Goal: Transaction & Acquisition: Obtain resource

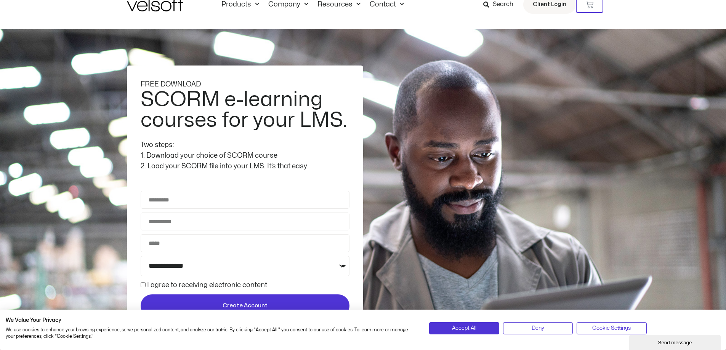
scroll to position [38, 0]
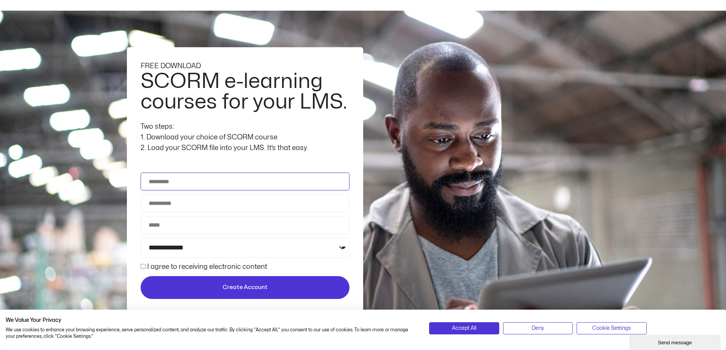
click at [189, 184] on input "Full Name" at bounding box center [245, 182] width 209 height 18
type input "**********"
click at [184, 254] on select "**********" at bounding box center [245, 248] width 209 height 20
select select "**********"
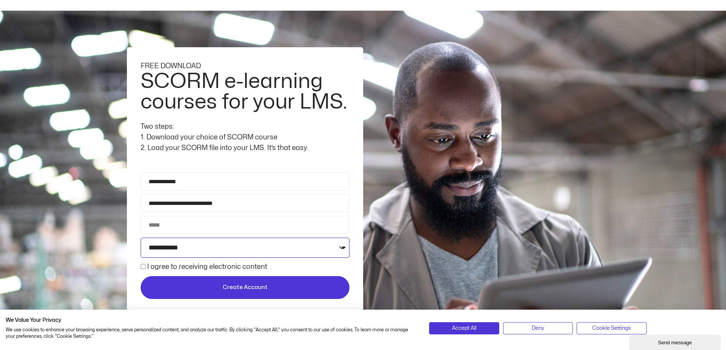
click at [141, 238] on select "**********" at bounding box center [245, 248] width 209 height 20
click at [156, 268] on label "I agree to receiving electronic content" at bounding box center [207, 267] width 120 height 6
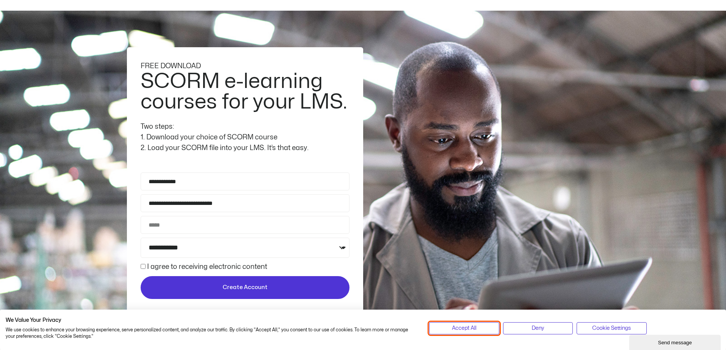
click at [446, 330] on button "Accept All" at bounding box center [464, 328] width 70 height 12
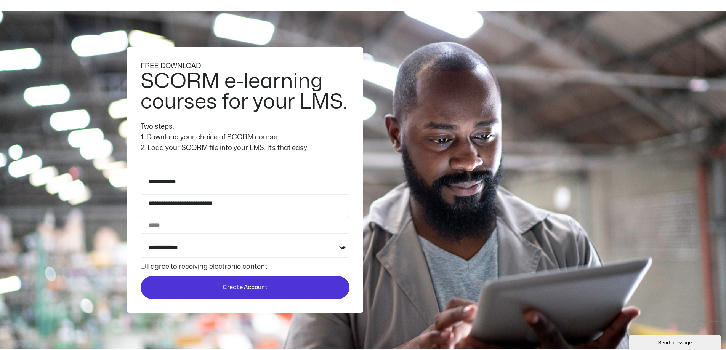
click at [257, 294] on button "Create Account" at bounding box center [245, 287] width 209 height 23
click at [198, 221] on input "Phone" at bounding box center [245, 225] width 209 height 18
type input "**********"
click at [217, 289] on span "Create Account" at bounding box center [244, 287] width 195 height 9
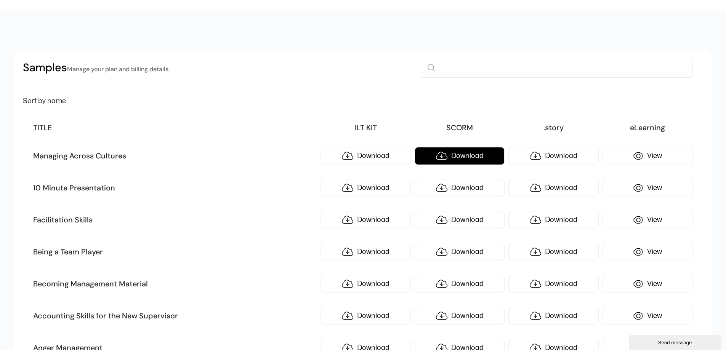
click at [445, 157] on link "Download" at bounding box center [459, 156] width 90 height 18
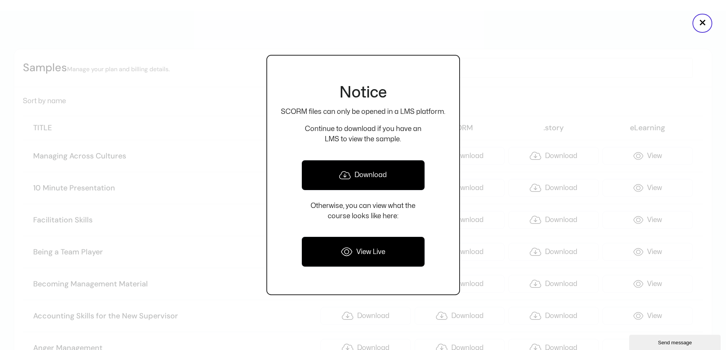
click at [347, 175] on icon at bounding box center [344, 175] width 11 height 9
click at [489, 64] on div at bounding box center [363, 175] width 726 height 350
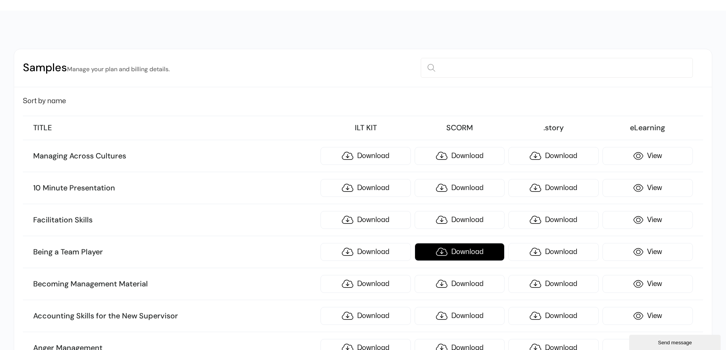
click at [441, 249] on link "Download" at bounding box center [459, 252] width 90 height 18
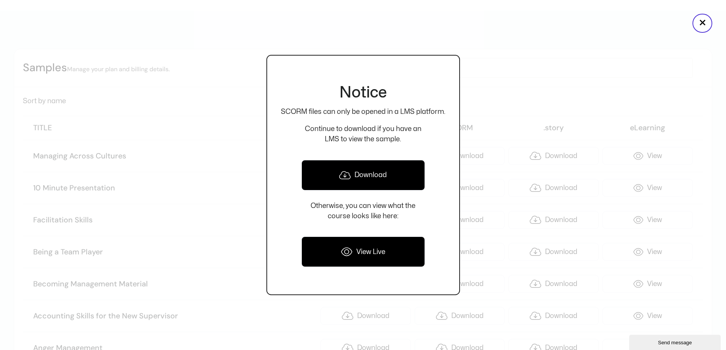
click at [389, 178] on link "Download" at bounding box center [362, 175] width 123 height 30
click at [513, 86] on div at bounding box center [363, 175] width 726 height 350
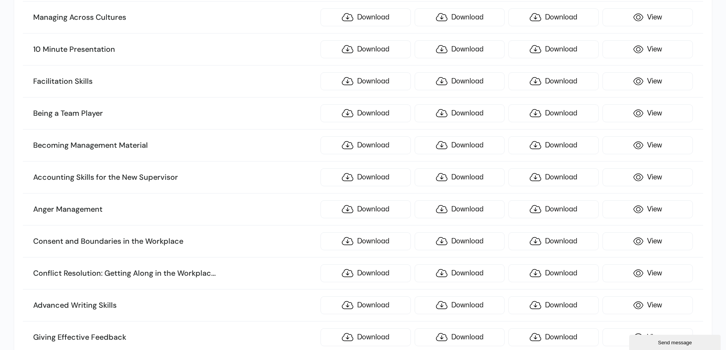
scroll to position [190, 0]
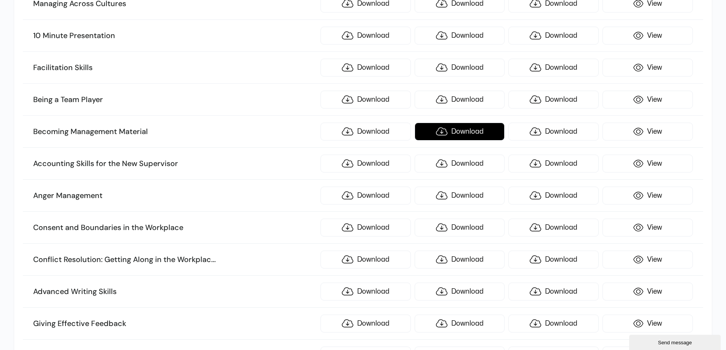
click at [450, 128] on link "Download" at bounding box center [459, 132] width 90 height 18
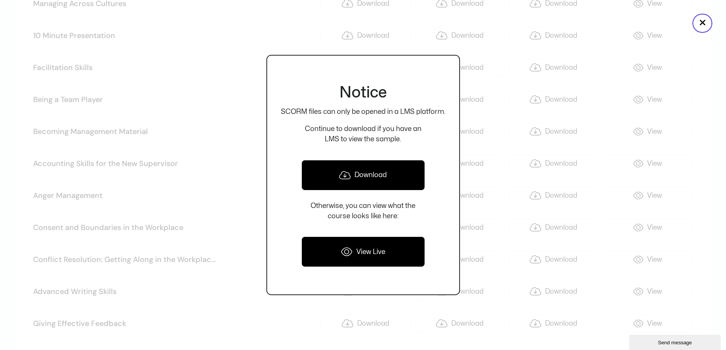
click at [377, 169] on link "Download" at bounding box center [362, 175] width 123 height 30
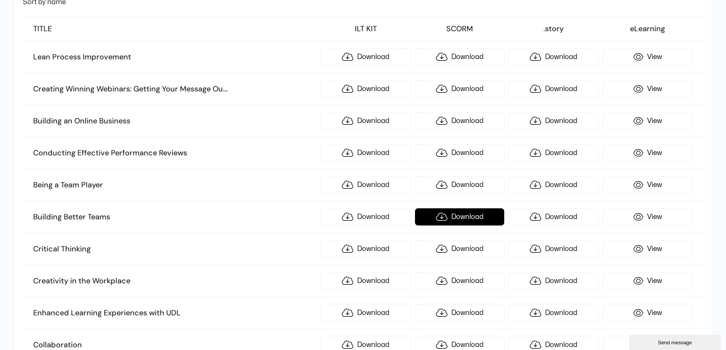
click at [456, 221] on link "Download" at bounding box center [459, 217] width 90 height 18
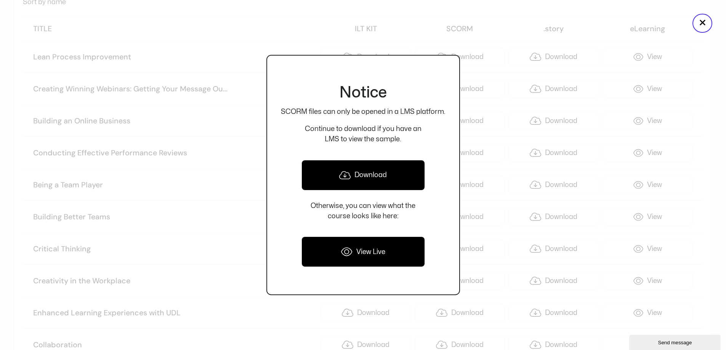
click at [386, 167] on link "Download" at bounding box center [362, 175] width 123 height 30
click at [700, 24] on button "×" at bounding box center [702, 23] width 20 height 19
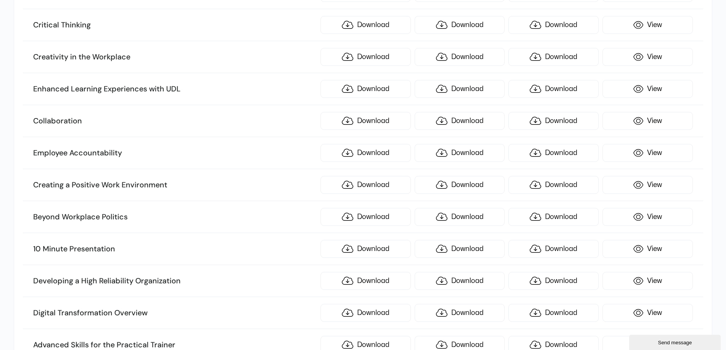
scroll to position [366, 0]
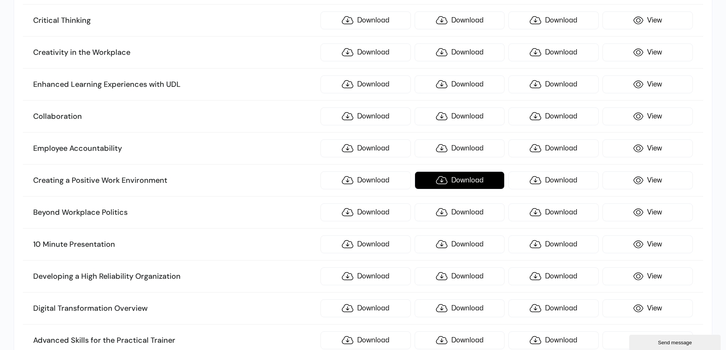
click at [463, 181] on link "Download" at bounding box center [459, 180] width 90 height 18
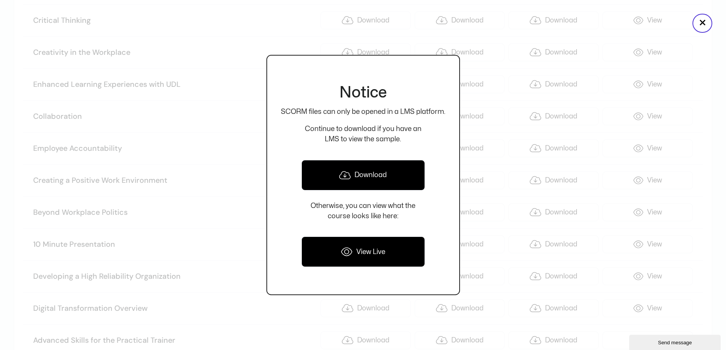
click at [412, 174] on link "Download" at bounding box center [362, 175] width 123 height 30
click at [494, 153] on div at bounding box center [363, 175] width 726 height 350
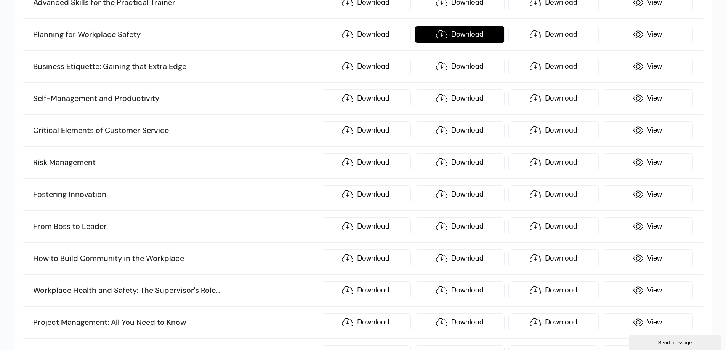
scroll to position [708, 0]
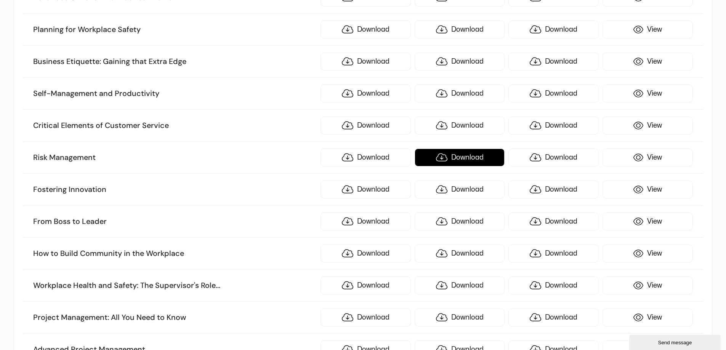
click at [451, 158] on link "Download" at bounding box center [459, 158] width 90 height 18
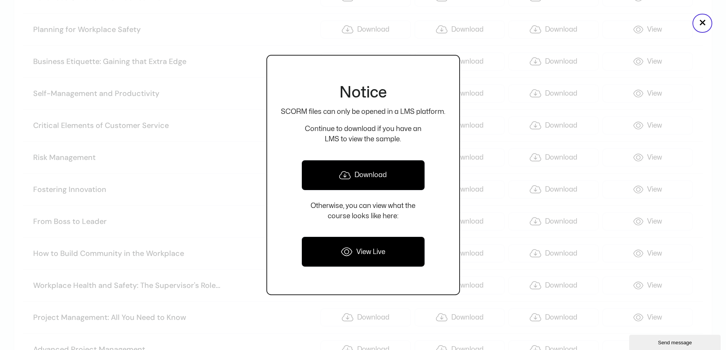
click at [389, 175] on link "Download" at bounding box center [362, 175] width 123 height 30
click at [481, 75] on div at bounding box center [363, 175] width 726 height 350
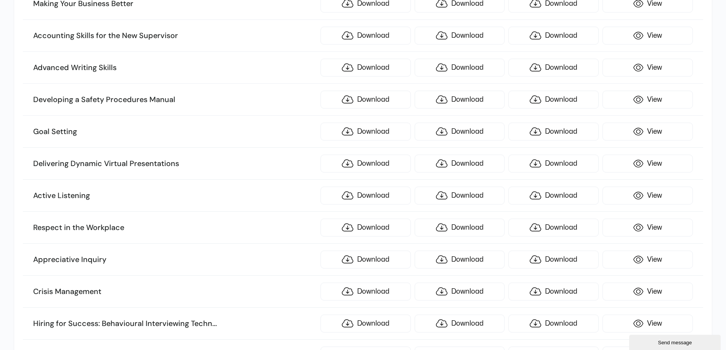
scroll to position [1127, 0]
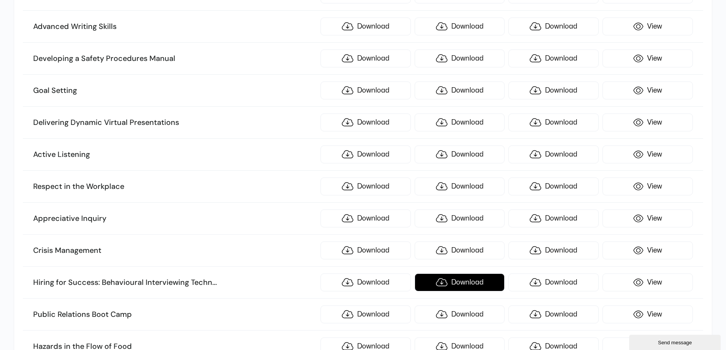
click at [465, 285] on link "Download" at bounding box center [459, 282] width 90 height 18
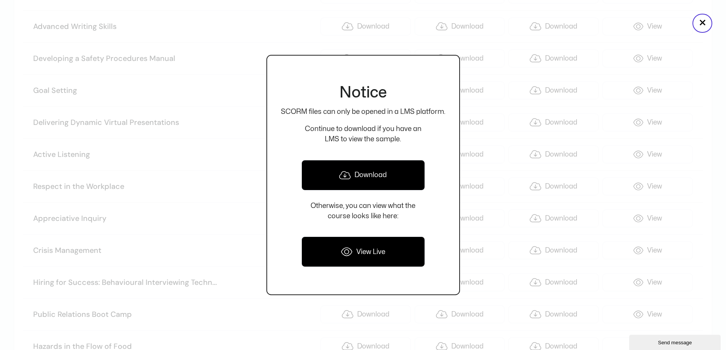
click at [398, 186] on link "Download" at bounding box center [362, 175] width 123 height 30
click at [504, 142] on div at bounding box center [363, 175] width 726 height 350
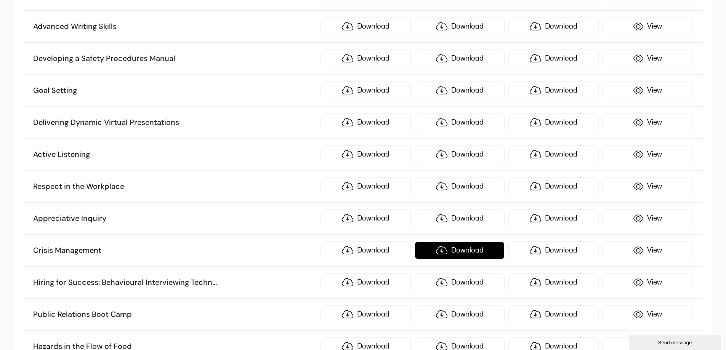
click at [460, 252] on link "Download" at bounding box center [459, 250] width 90 height 18
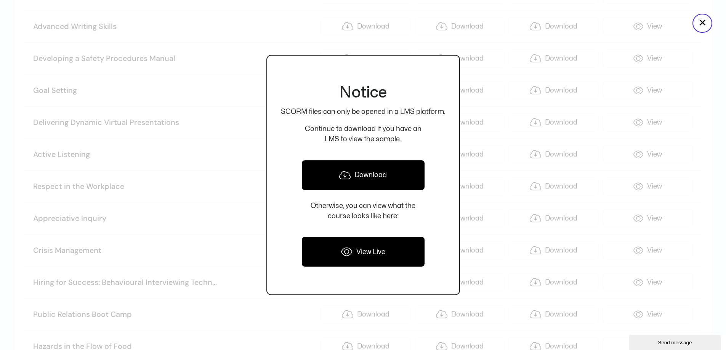
click at [393, 174] on link "Download" at bounding box center [362, 175] width 123 height 30
click at [488, 141] on div at bounding box center [363, 175] width 726 height 350
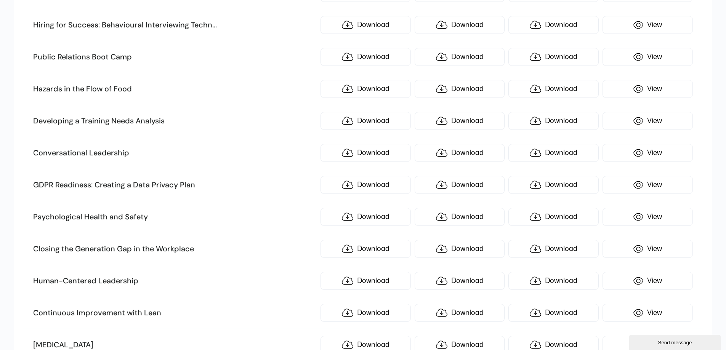
scroll to position [1394, 0]
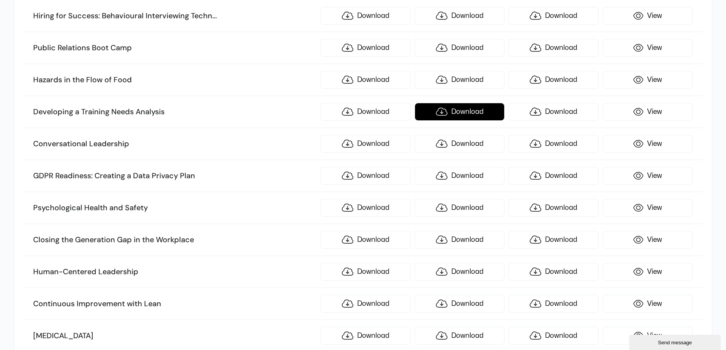
click at [456, 112] on link "Download" at bounding box center [459, 112] width 90 height 18
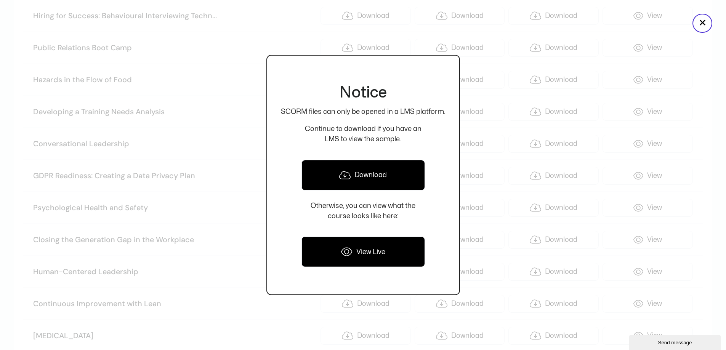
click at [414, 171] on link "Download" at bounding box center [362, 175] width 123 height 30
click at [440, 143] on p "Continue to download if you have an LMS to view the sample." at bounding box center [363, 134] width 165 height 21
click at [483, 181] on div at bounding box center [363, 175] width 726 height 350
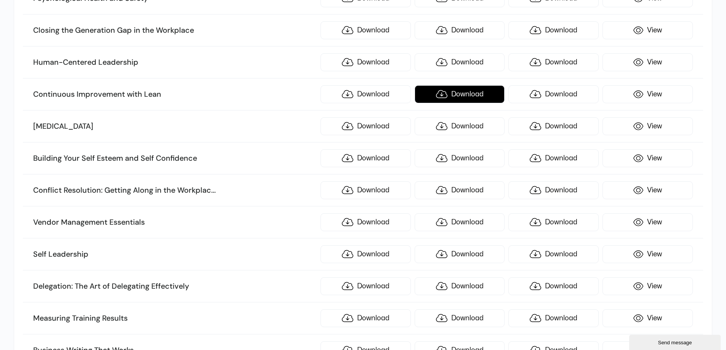
scroll to position [1622, 0]
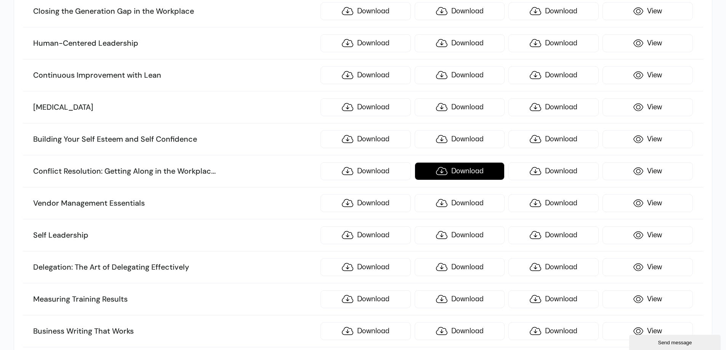
click at [459, 173] on link "Download" at bounding box center [459, 171] width 90 height 18
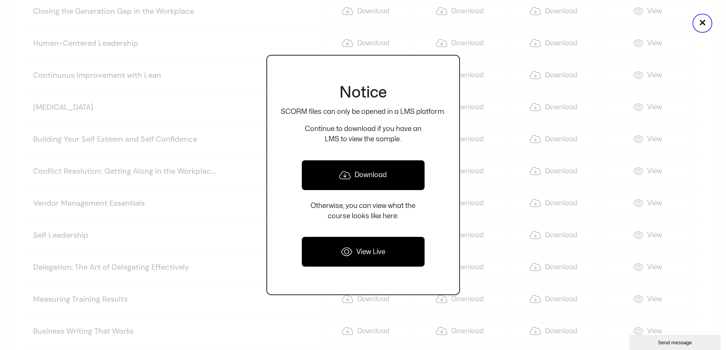
click at [382, 171] on link "Download" at bounding box center [362, 175] width 123 height 30
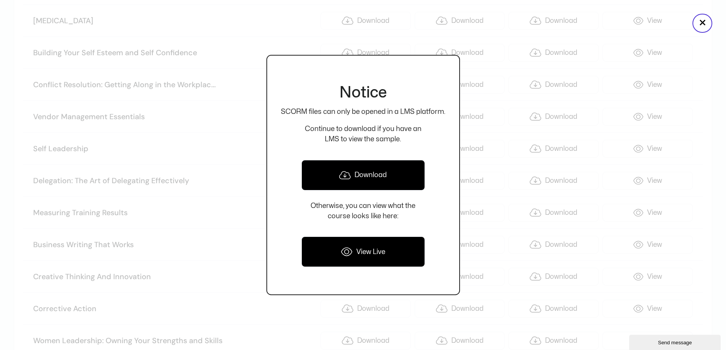
scroll to position [1737, 0]
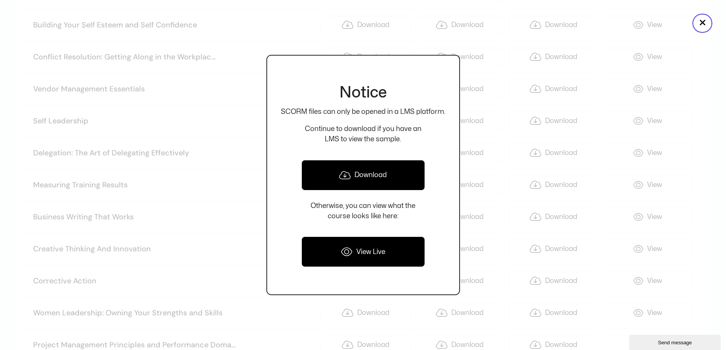
click at [452, 161] on div "Notice SCORM files can only be opened in a LMS platform. Continue to download i…" at bounding box center [362, 175] width 193 height 240
click at [476, 156] on div at bounding box center [363, 175] width 726 height 350
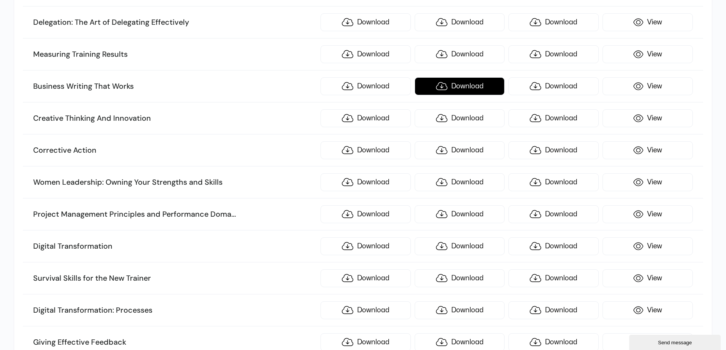
scroll to position [1889, 0]
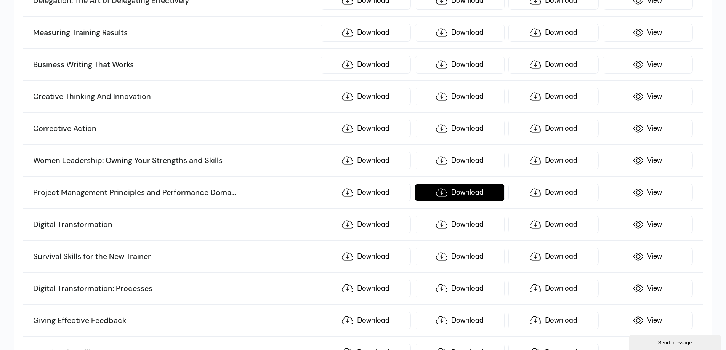
click at [460, 194] on link "Download" at bounding box center [459, 193] width 90 height 18
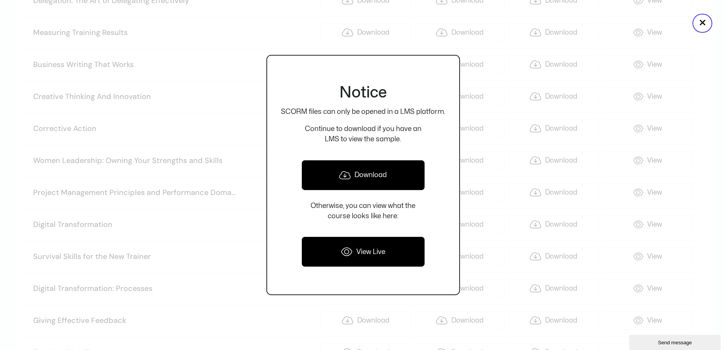
click at [395, 183] on link "Download" at bounding box center [362, 175] width 123 height 30
click at [495, 166] on div at bounding box center [363, 175] width 726 height 350
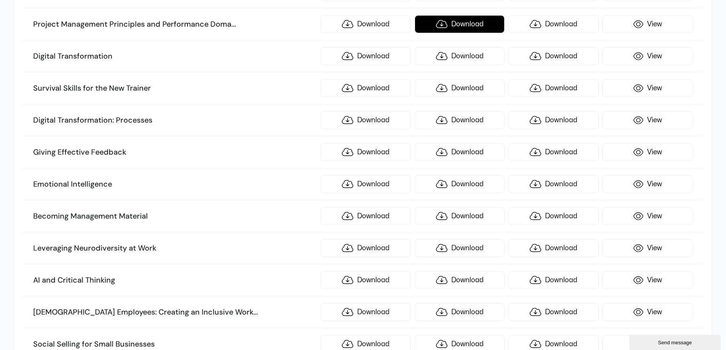
scroll to position [2118, 0]
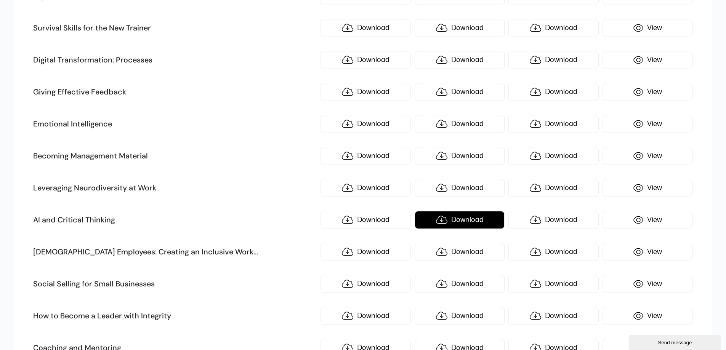
click at [454, 219] on link "Download" at bounding box center [459, 220] width 90 height 18
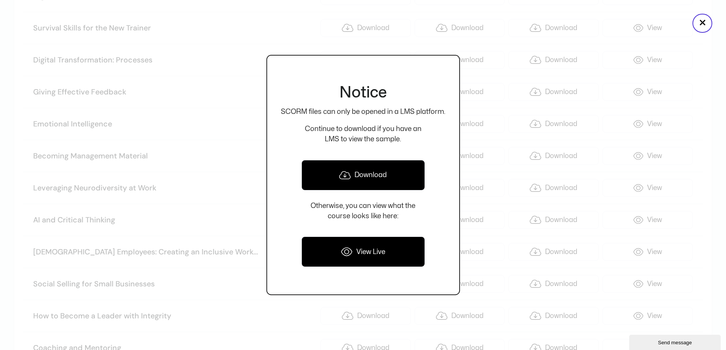
click at [384, 176] on link "Download" at bounding box center [362, 175] width 123 height 30
click at [493, 164] on div at bounding box center [363, 175] width 726 height 350
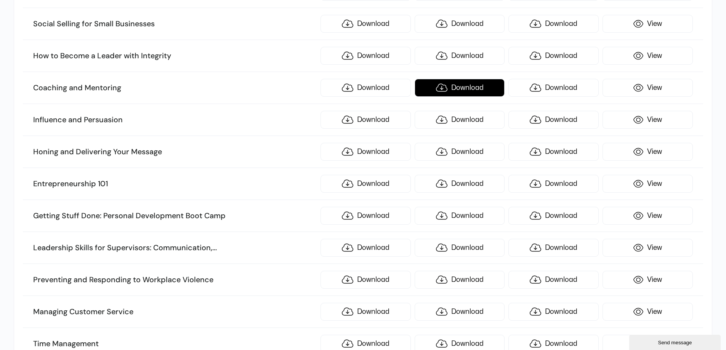
scroll to position [2384, 0]
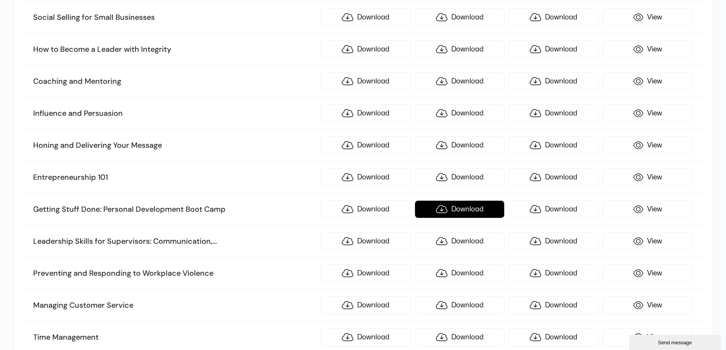
click at [462, 209] on link "Download" at bounding box center [459, 209] width 90 height 18
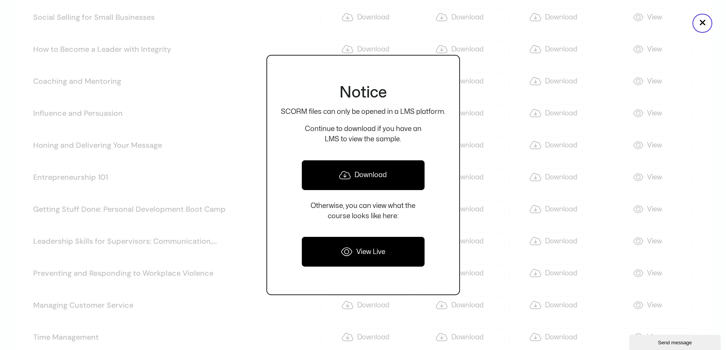
click at [396, 181] on link "Download" at bounding box center [362, 175] width 123 height 30
click at [544, 139] on div at bounding box center [363, 175] width 726 height 350
